Goal: Transaction & Acquisition: Purchase product/service

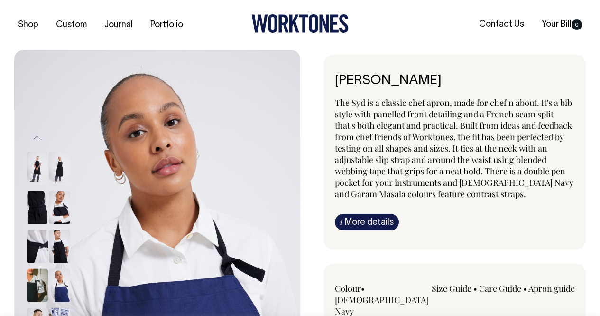
select select "French Navy"
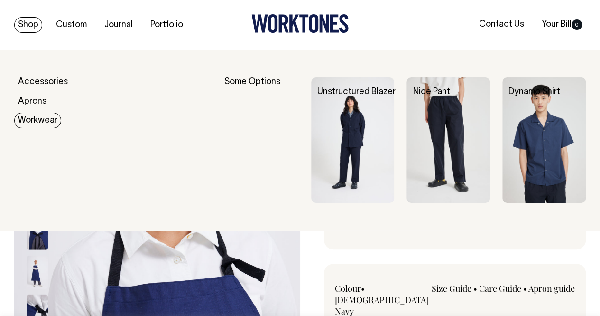
click at [45, 118] on link "Workwear" at bounding box center [37, 120] width 47 height 16
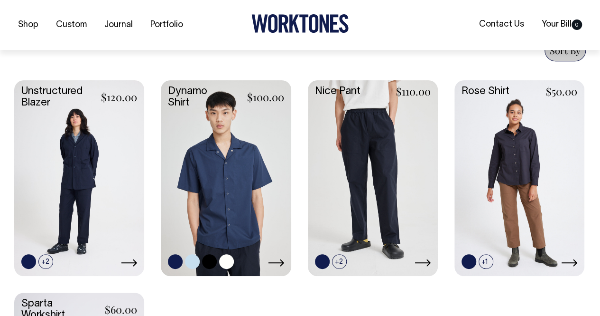
scroll to position [457, 0]
click at [250, 164] on link at bounding box center [226, 176] width 130 height 193
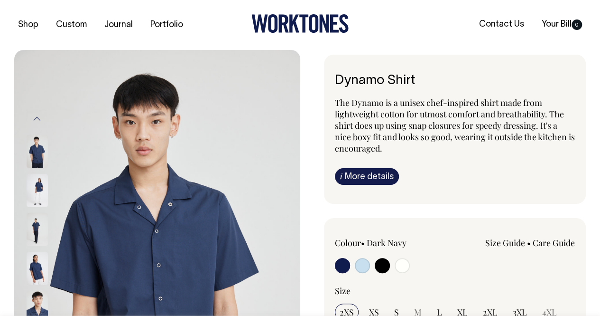
click at [403, 263] on input "radio" at bounding box center [402, 265] width 15 height 15
radio input "true"
select select "Off-White"
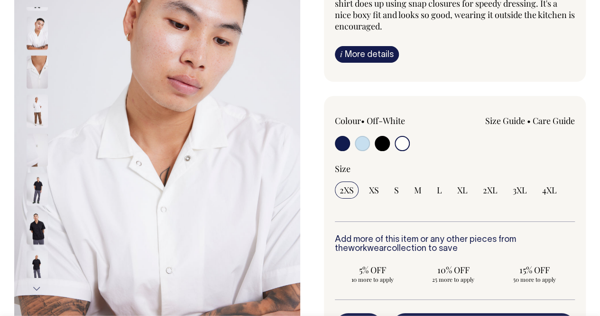
scroll to position [122, 0]
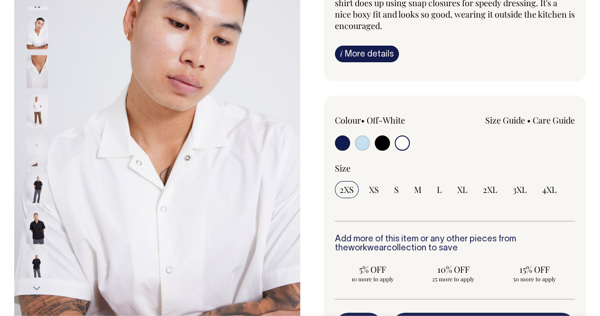
click at [250, 144] on img at bounding box center [157, 142] width 286 height 430
click at [35, 103] on img at bounding box center [37, 110] width 21 height 33
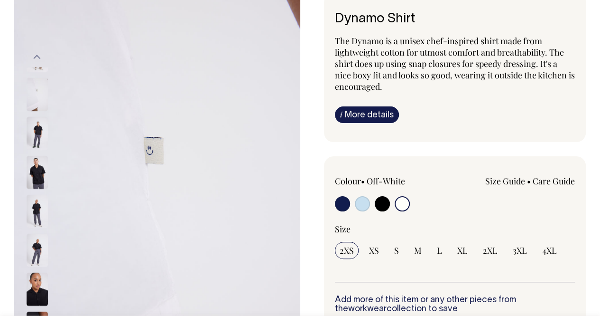
scroll to position [62, 0]
drag, startPoint x: 43, startPoint y: 87, endPoint x: 36, endPoint y: 54, distance: 33.9
click at [36, 54] on div "Previous" at bounding box center [50, 203] width 48 height 313
click at [36, 54] on button "Previous" at bounding box center [37, 57] width 14 height 21
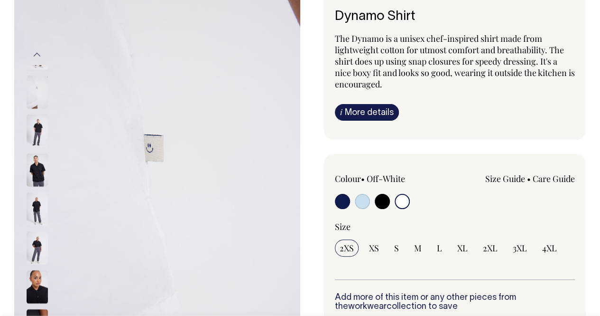
scroll to position [60, 0]
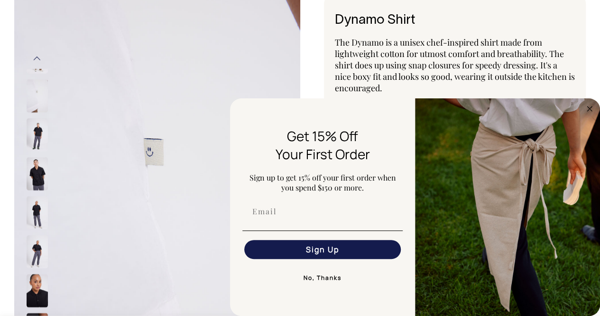
click at [316, 280] on button "No, Thanks" at bounding box center [323, 277] width 160 height 19
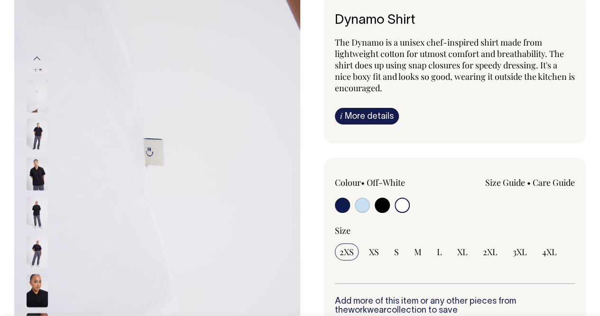
click at [37, 59] on button "Previous" at bounding box center [37, 58] width 14 height 21
